Goal: Check status

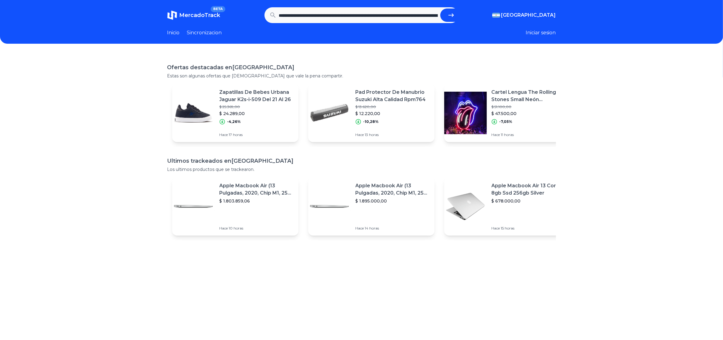
click at [450, 14] on icon "submit" at bounding box center [451, 15] width 7 height 7
type input "**********"
